Goal: Task Accomplishment & Management: Complete application form

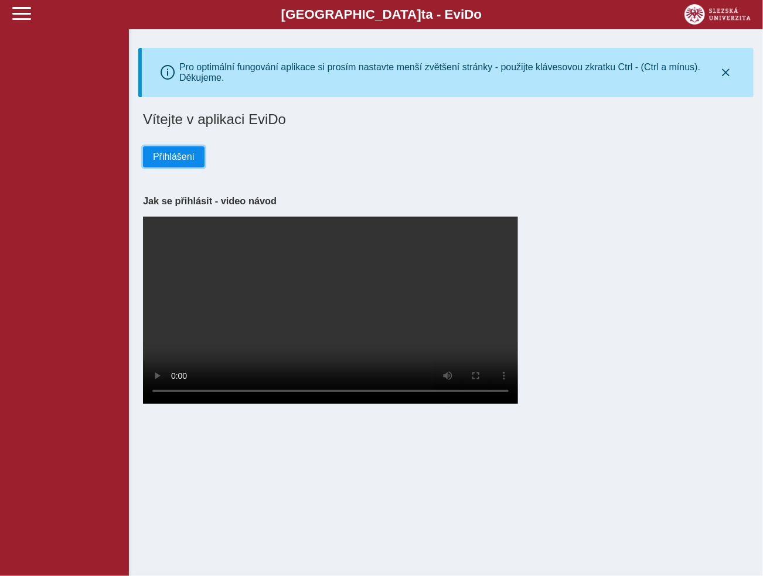
click at [189, 162] on span "Přihlášení" at bounding box center [174, 157] width 42 height 11
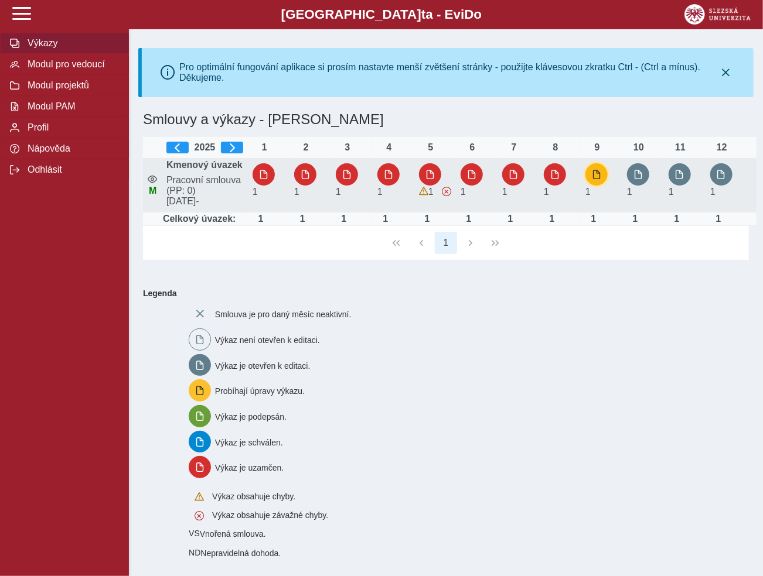
click at [603, 185] on button "button" at bounding box center [596, 174] width 22 height 22
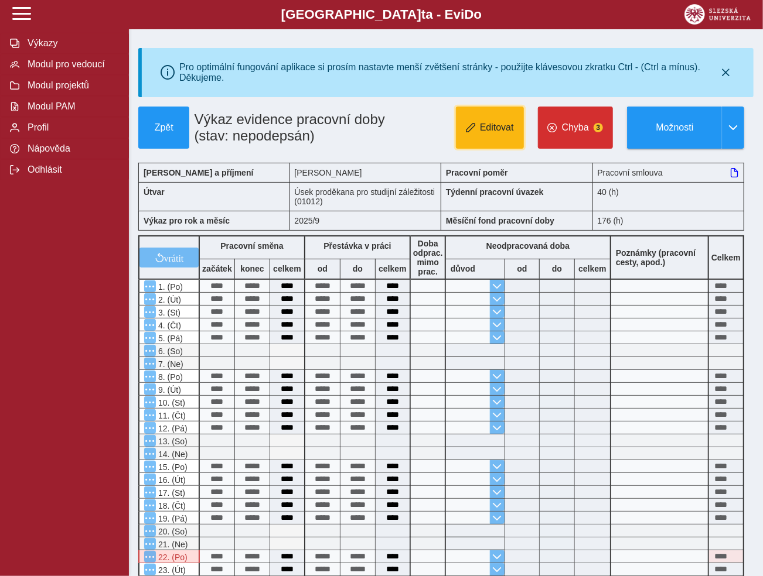
click at [503, 115] on button "Editovat" at bounding box center [490, 128] width 68 height 42
type input "**********"
type input "****"
type input "**********"
type input "****"
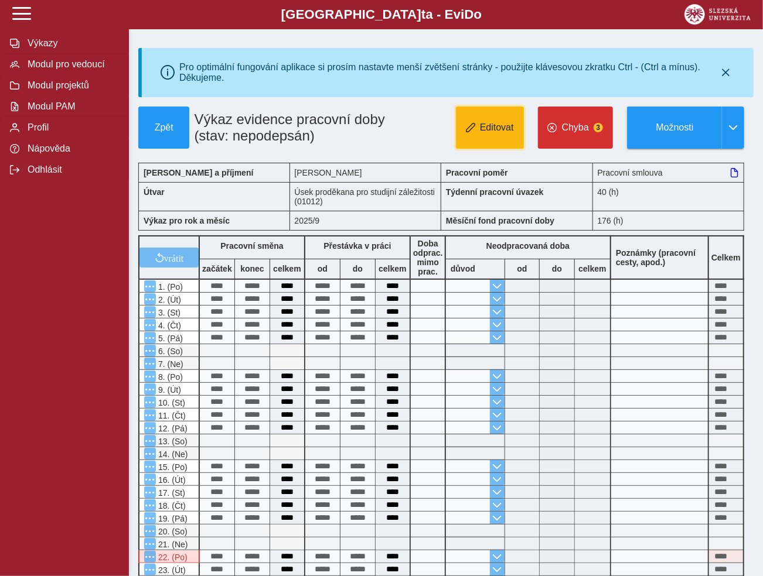
type input "**********"
type input "****"
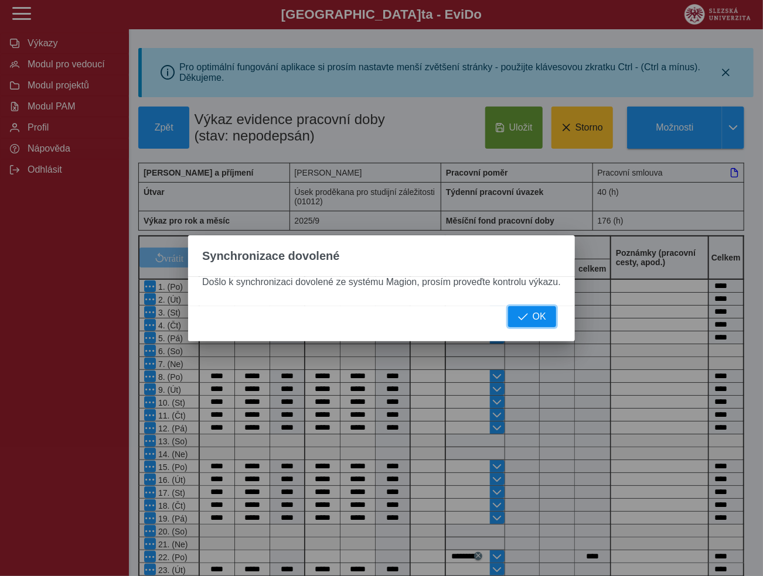
click at [535, 319] on span "OK" at bounding box center [539, 317] width 13 height 11
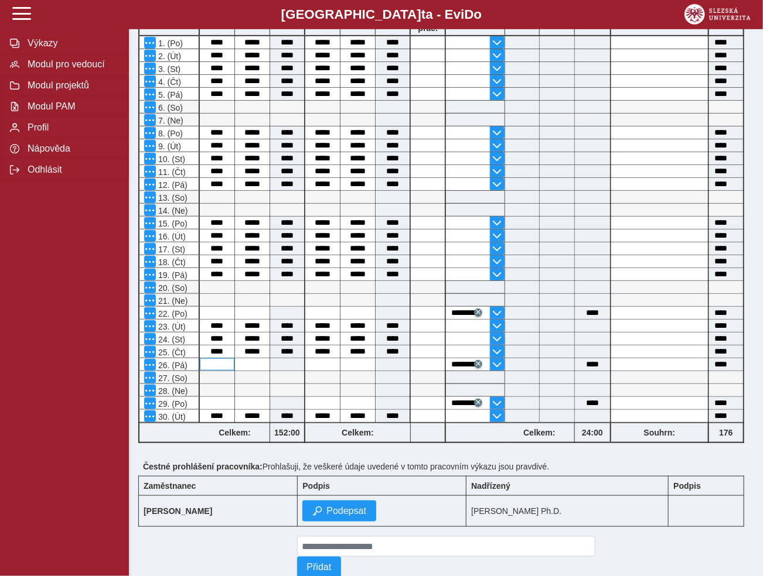
scroll to position [247, 0]
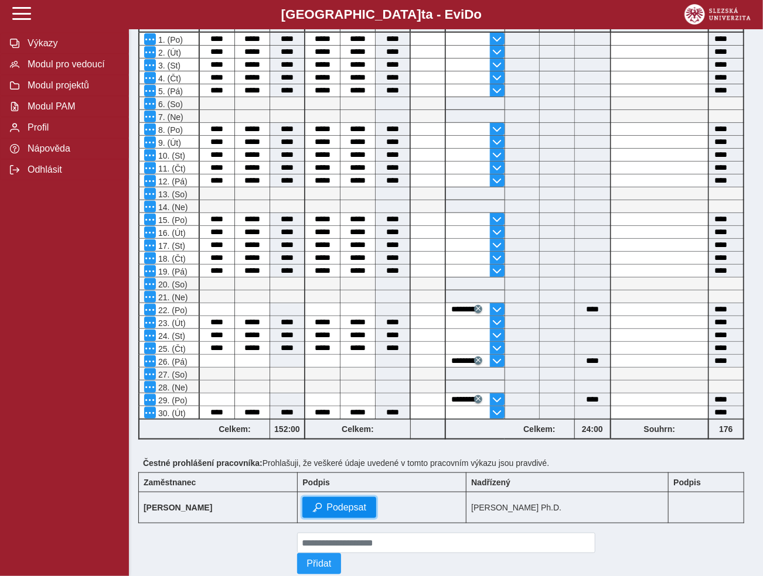
click at [346, 513] on span "Podepsat" at bounding box center [346, 508] width 40 height 11
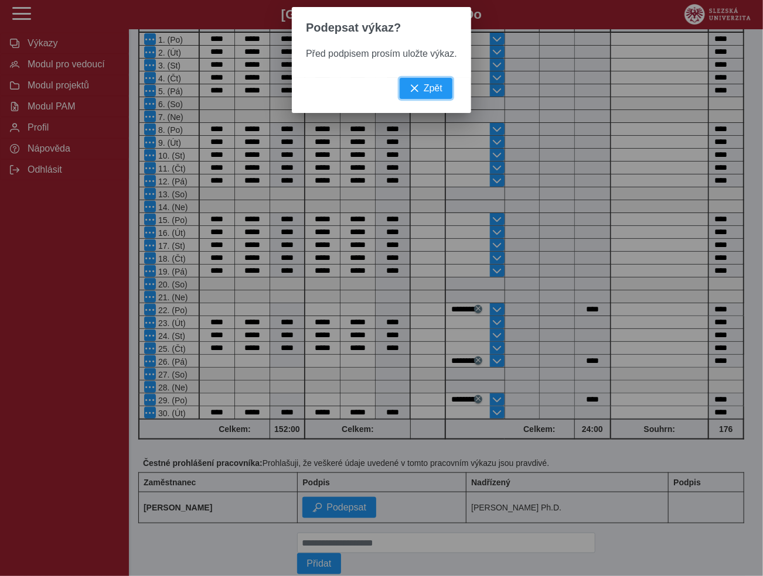
drag, startPoint x: 428, startPoint y: 101, endPoint x: 460, endPoint y: 131, distance: 44.4
click at [428, 99] on button "Zpět" at bounding box center [426, 88] width 53 height 21
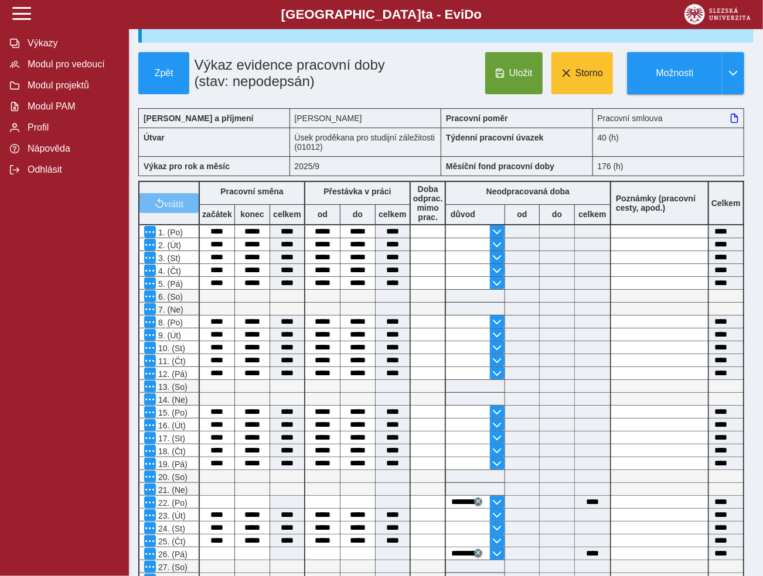
scroll to position [0, 0]
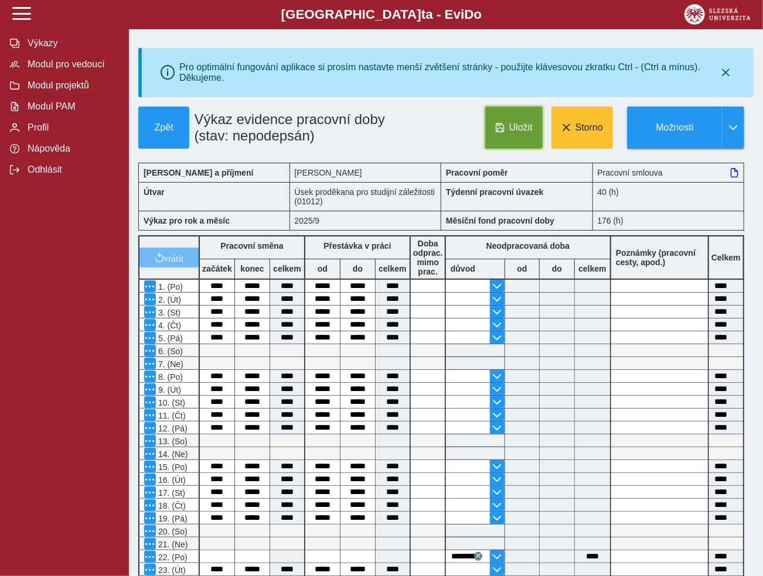
drag, startPoint x: 518, startPoint y: 135, endPoint x: 511, endPoint y: 184, distance: 49.6
click at [519, 133] on span "Uložit" at bounding box center [520, 127] width 23 height 11
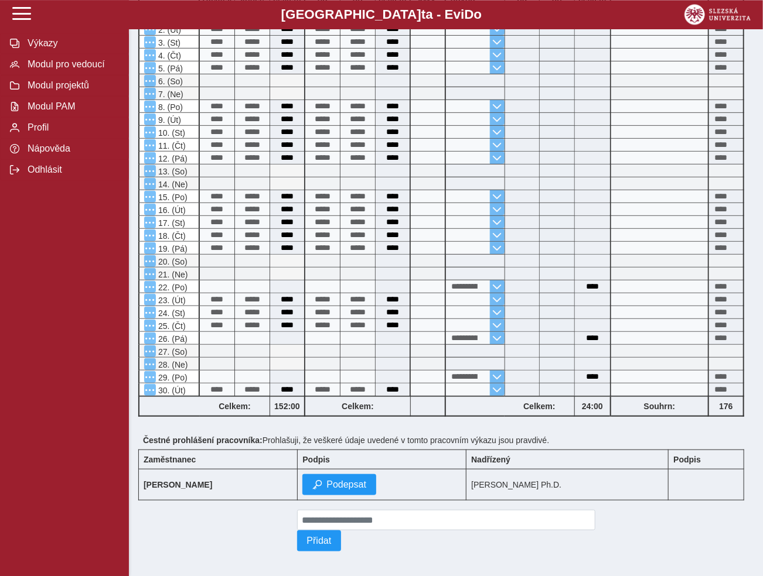
scroll to position [283, 0]
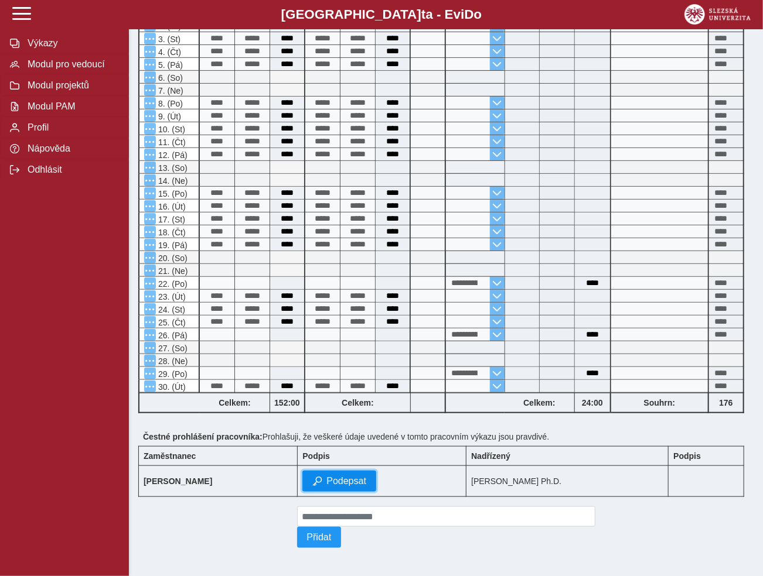
click at [341, 479] on span "Podepsat" at bounding box center [346, 481] width 40 height 11
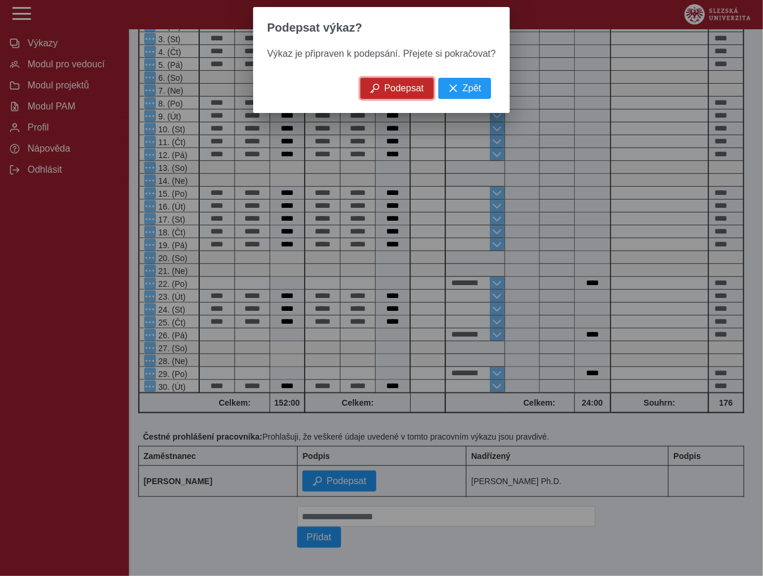
click at [390, 94] on span "Podepsat" at bounding box center [404, 88] width 40 height 11
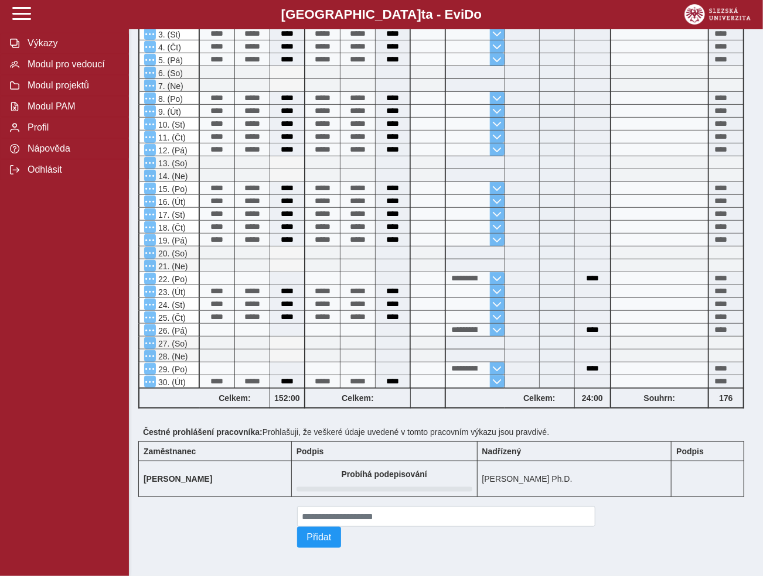
scroll to position [0, 0]
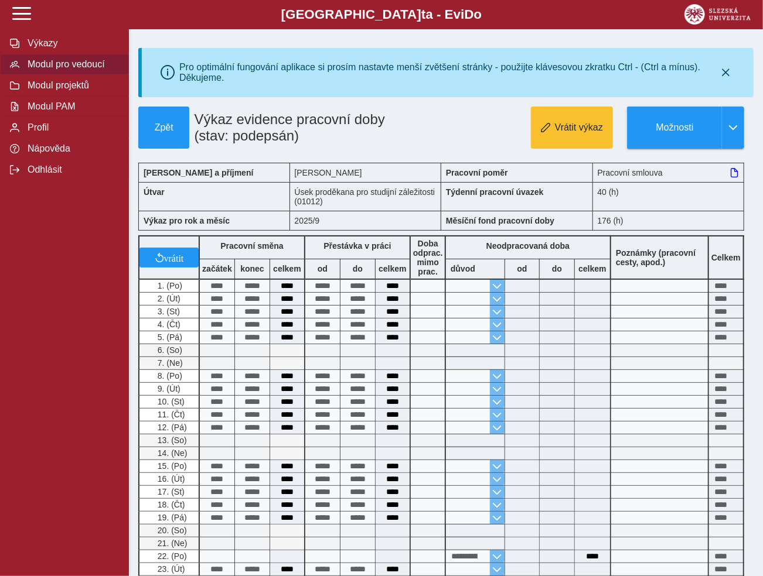
click at [67, 70] on span "Modul pro vedoucí" at bounding box center [71, 64] width 95 height 11
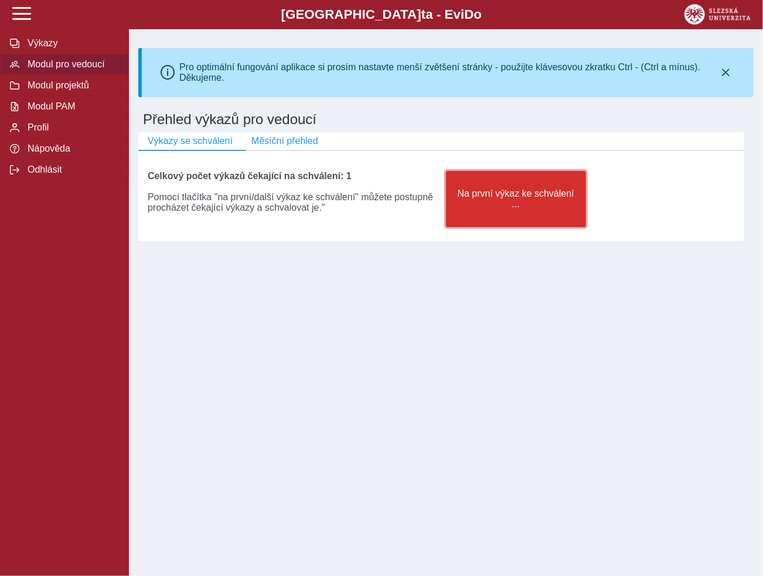
click at [568, 206] on span "Na první výkaz ke schválení ..." at bounding box center [516, 199] width 120 height 21
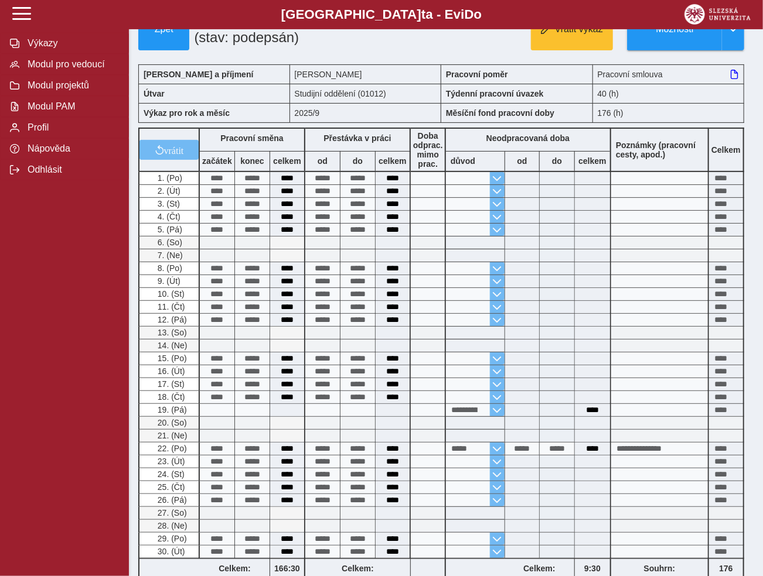
scroll to position [309, 0]
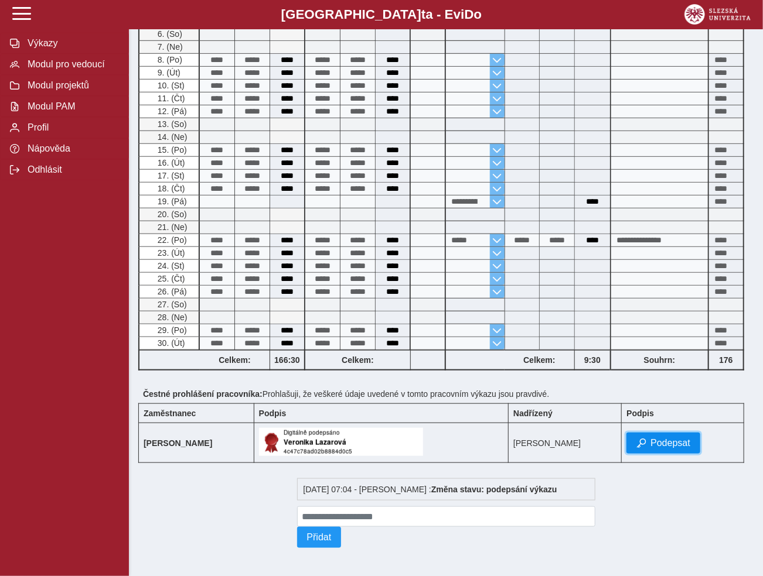
click at [680, 445] on span "Podepsat" at bounding box center [670, 443] width 40 height 11
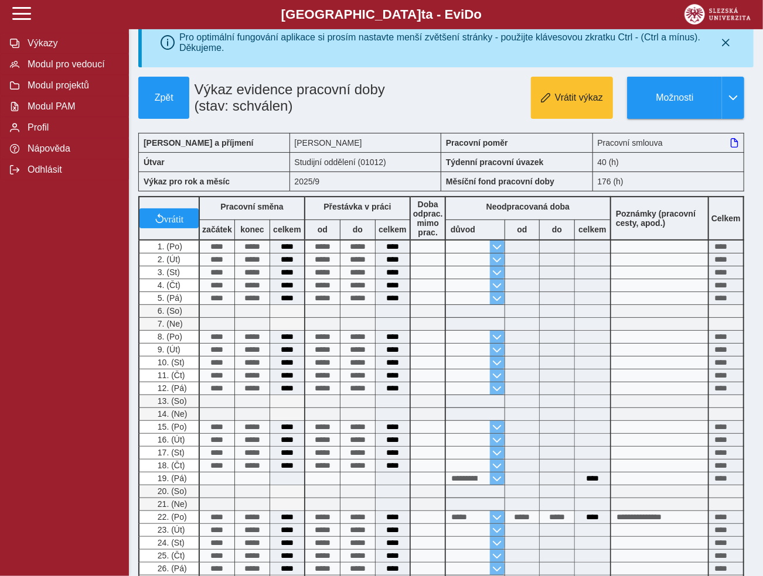
scroll to position [0, 0]
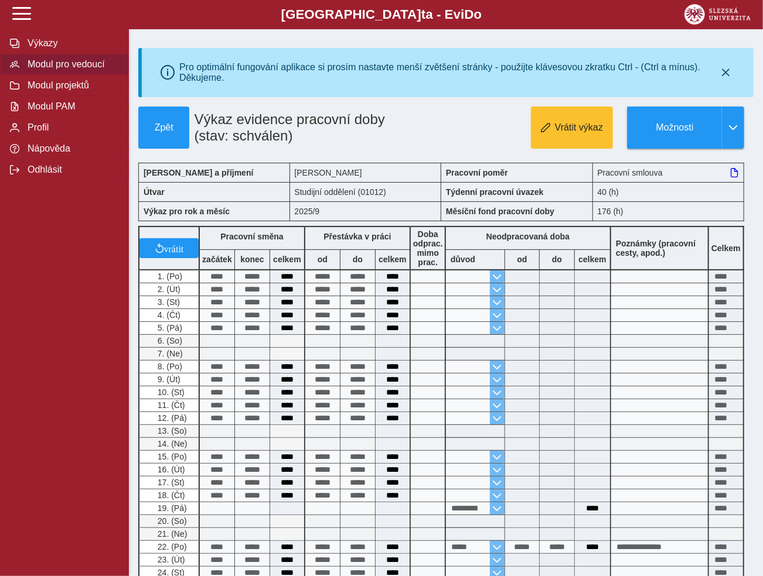
click at [87, 70] on span "Modul pro vedoucí" at bounding box center [71, 64] width 95 height 11
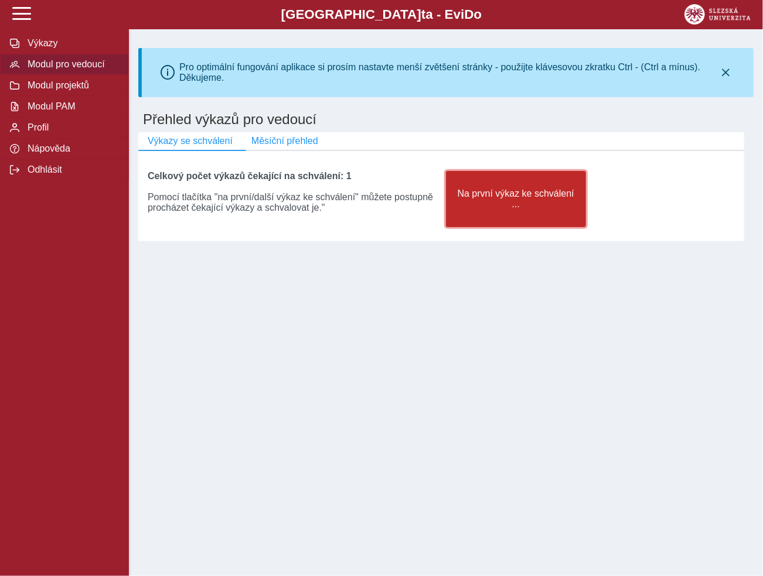
click at [544, 207] on span "Na první výkaz ke schválení ..." at bounding box center [516, 199] width 120 height 21
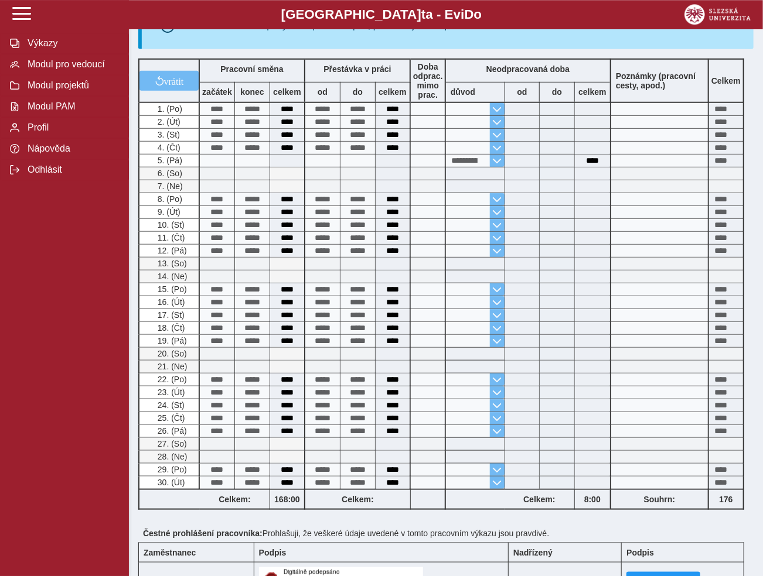
scroll to position [446, 0]
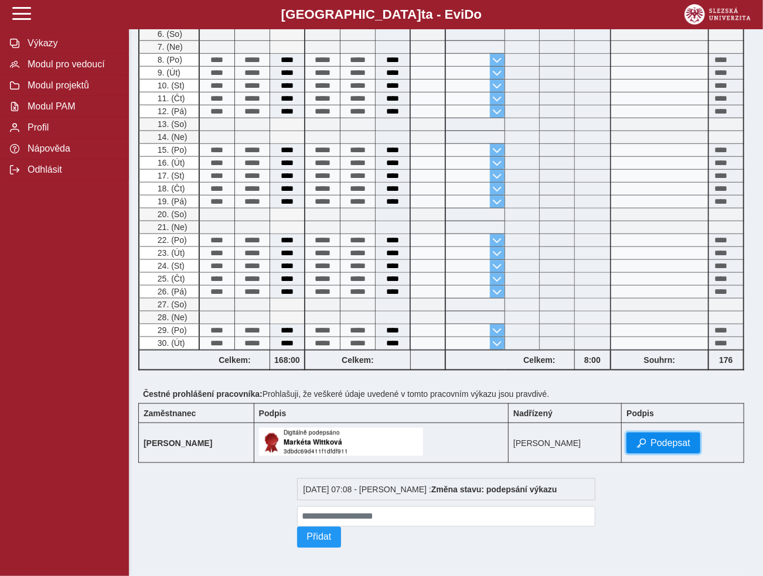
click at [662, 438] on span "Podepsat" at bounding box center [670, 443] width 40 height 11
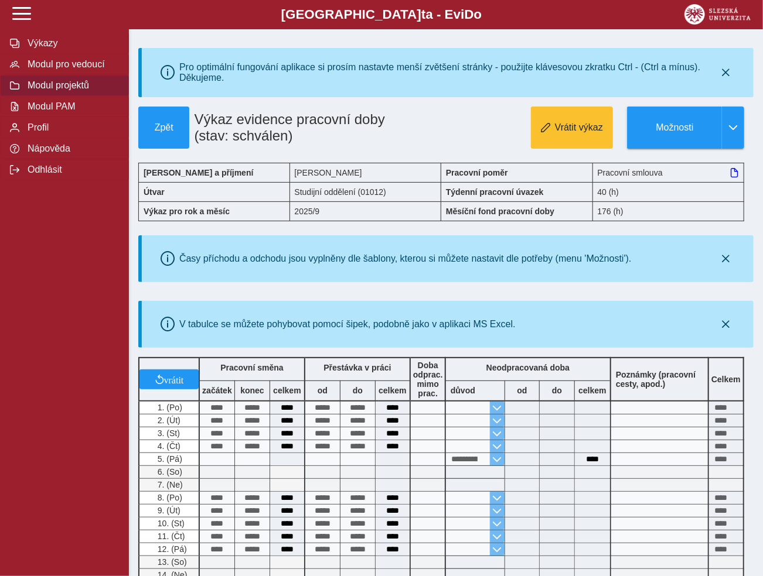
drag, startPoint x: 47, startPoint y: 94, endPoint x: 70, endPoint y: 112, distance: 29.2
click at [47, 70] on span "Modul pro vedoucí" at bounding box center [71, 64] width 95 height 11
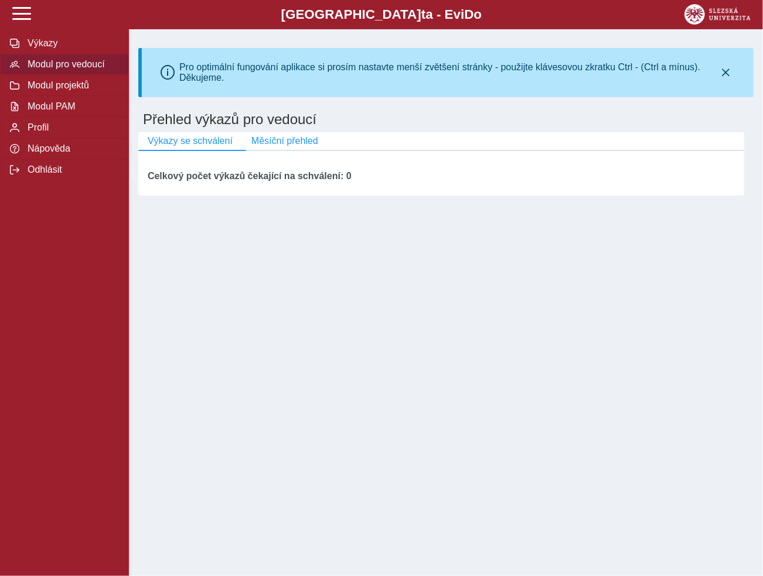
click at [43, 70] on span "Modul pro vedoucí" at bounding box center [71, 64] width 95 height 11
click at [41, 91] on span "Modul projektů" at bounding box center [71, 85] width 95 height 11
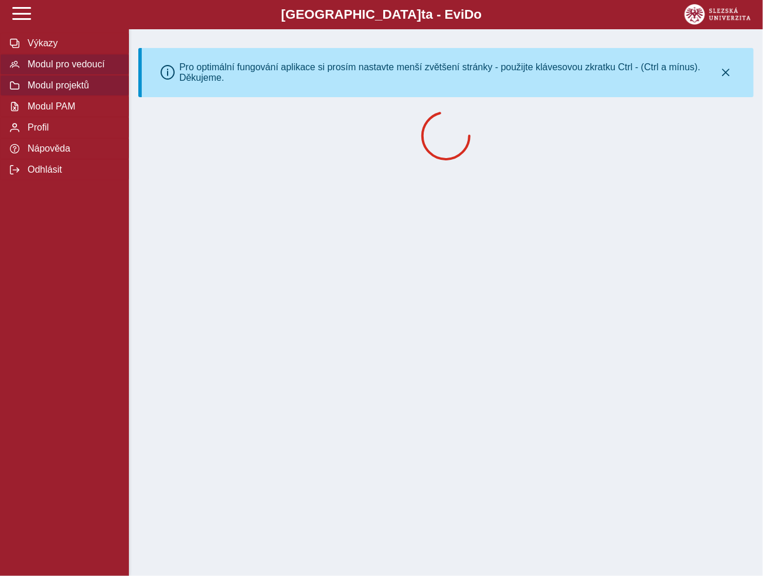
click at [38, 70] on span "Modul pro vedoucí" at bounding box center [71, 64] width 95 height 11
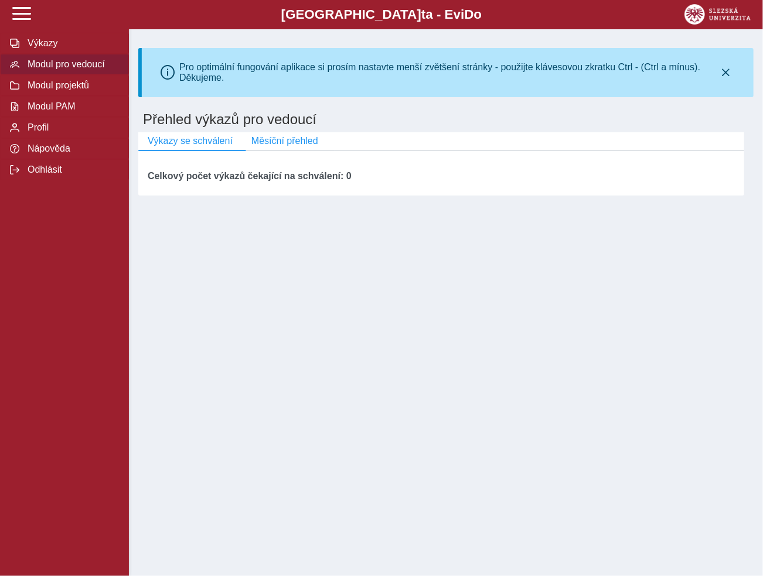
click at [50, 75] on button "Modul pro vedoucí" at bounding box center [64, 64] width 129 height 21
